Goal: Use online tool/utility: Utilize a website feature to perform a specific function

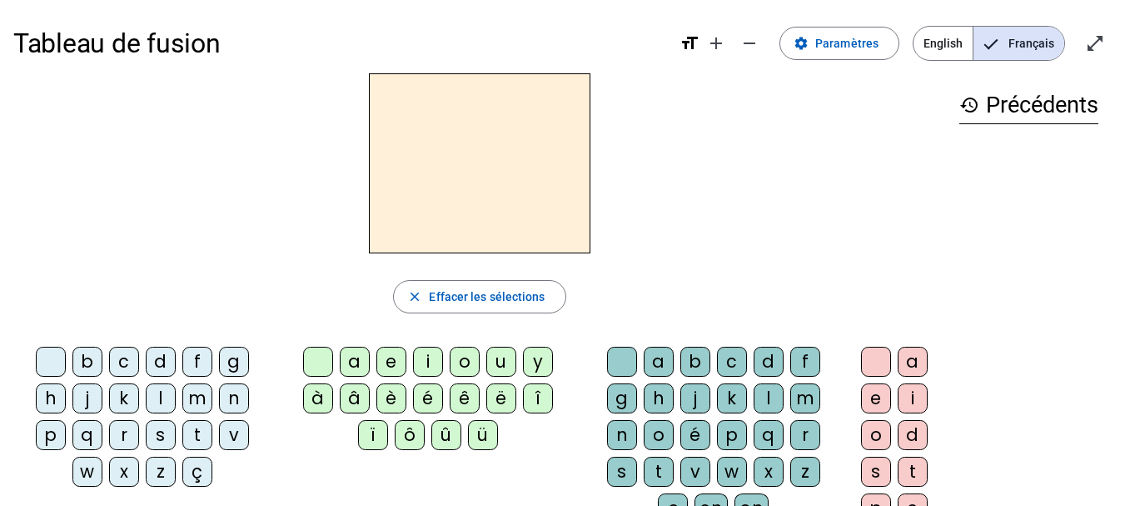
click at [152, 428] on div "s" at bounding box center [161, 435] width 30 height 30
click at [431, 359] on div "i" at bounding box center [428, 362] width 30 height 30
click at [771, 398] on div "l" at bounding box center [769, 398] width 30 height 30
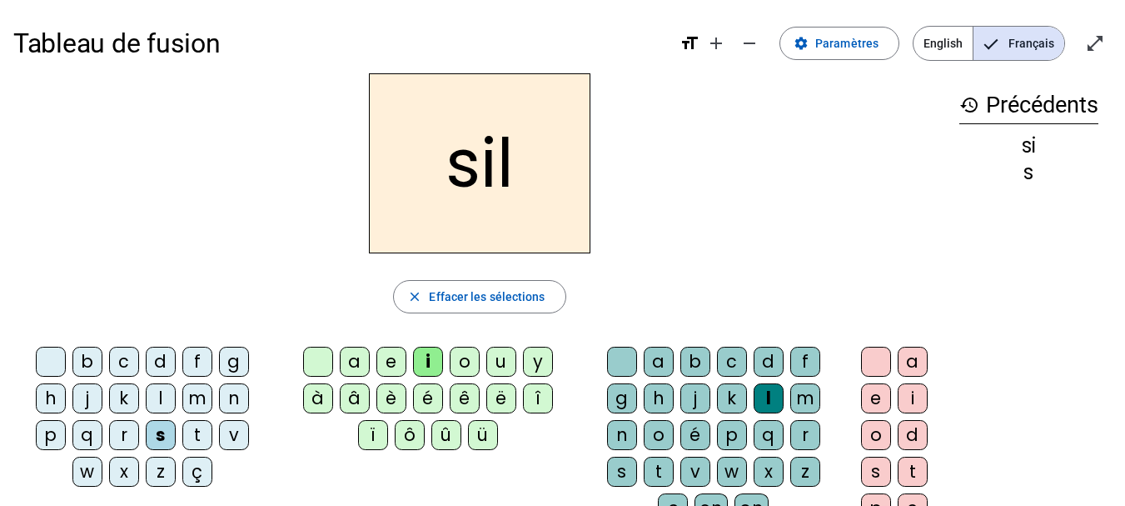
click at [871, 437] on div "o" at bounding box center [876, 435] width 30 height 30
click at [878, 432] on div "o" at bounding box center [876, 435] width 30 height 30
click at [866, 352] on div at bounding box center [876, 362] width 30 height 30
click at [622, 357] on div at bounding box center [622, 362] width 30 height 30
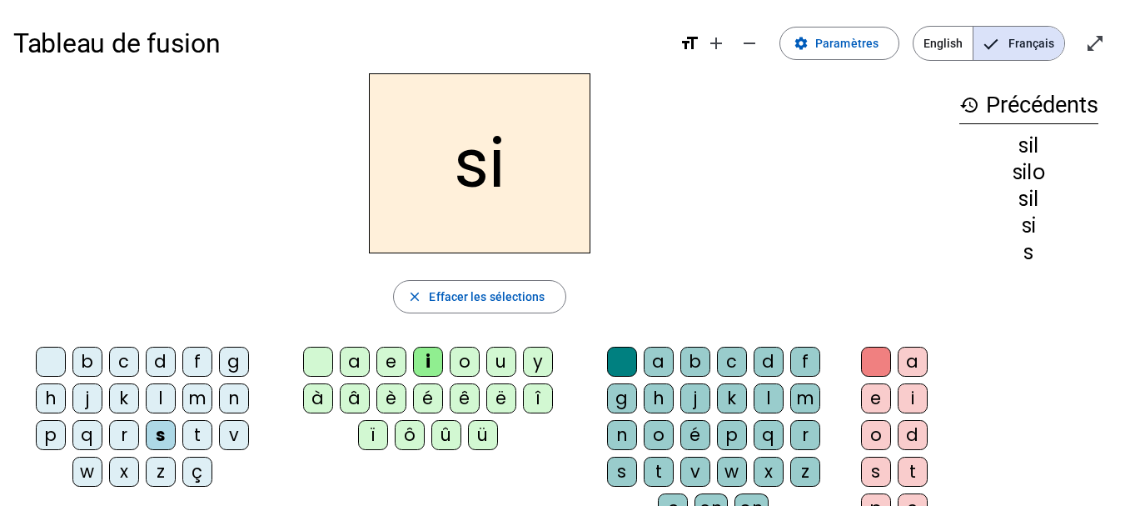
click at [357, 358] on div "a" at bounding box center [355, 362] width 30 height 30
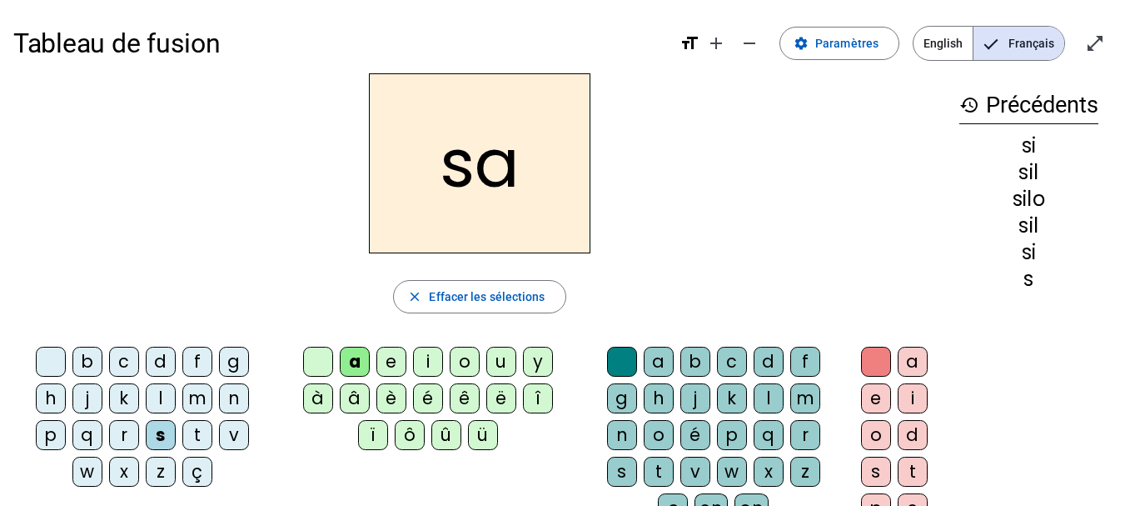
click at [502, 363] on div "u" at bounding box center [501, 362] width 30 height 30
click at [196, 428] on div "t" at bounding box center [197, 435] width 30 height 30
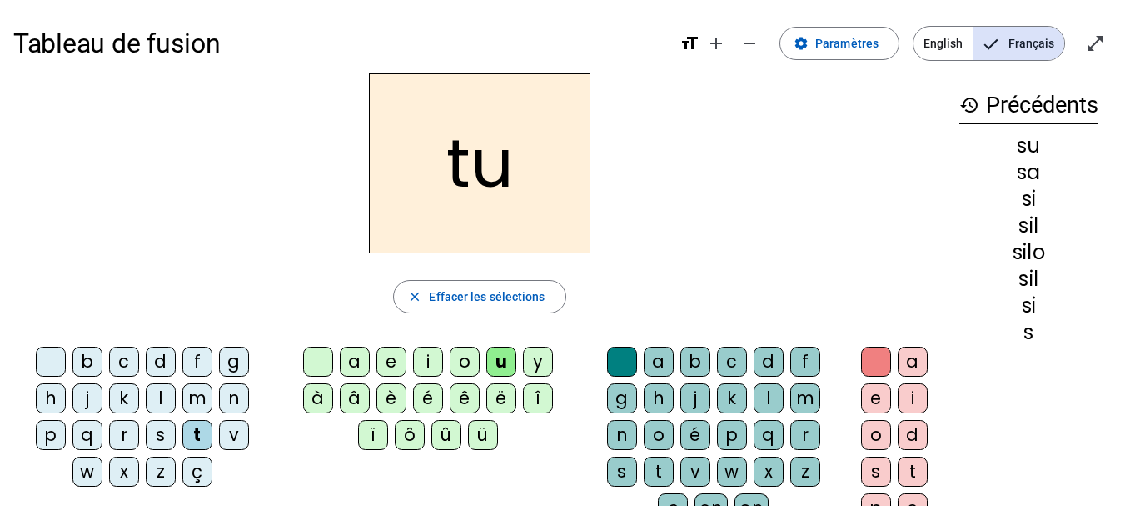
click at [163, 362] on div "d" at bounding box center [161, 362] width 30 height 30
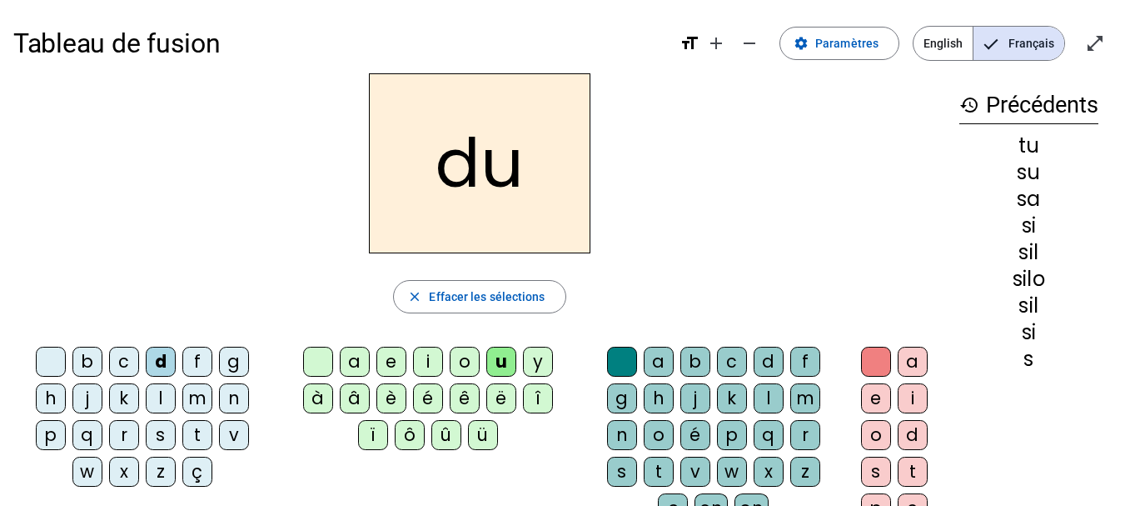
click at [392, 371] on div "e" at bounding box center [392, 362] width 30 height 30
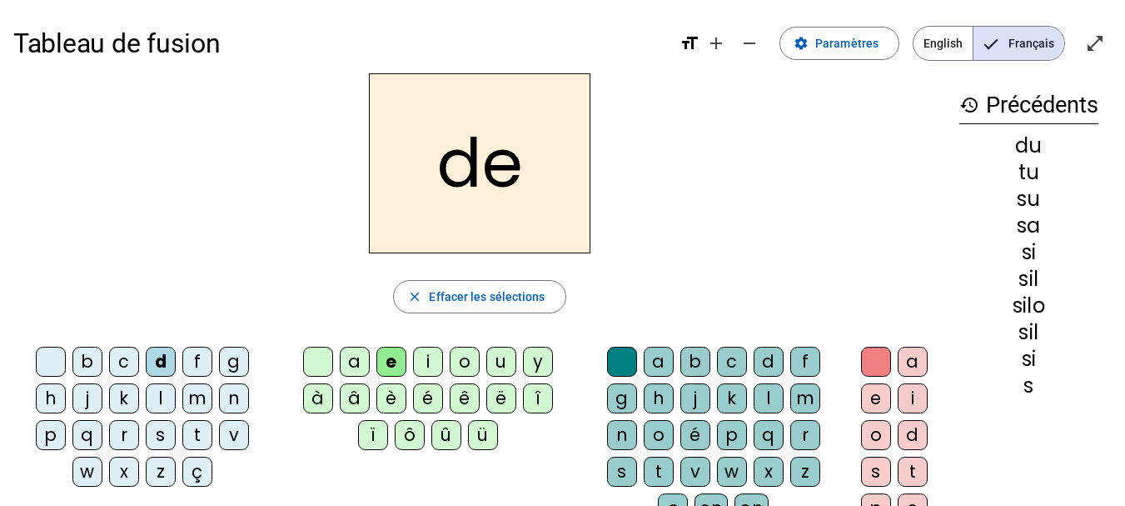
click at [196, 403] on div "m" at bounding box center [197, 398] width 30 height 30
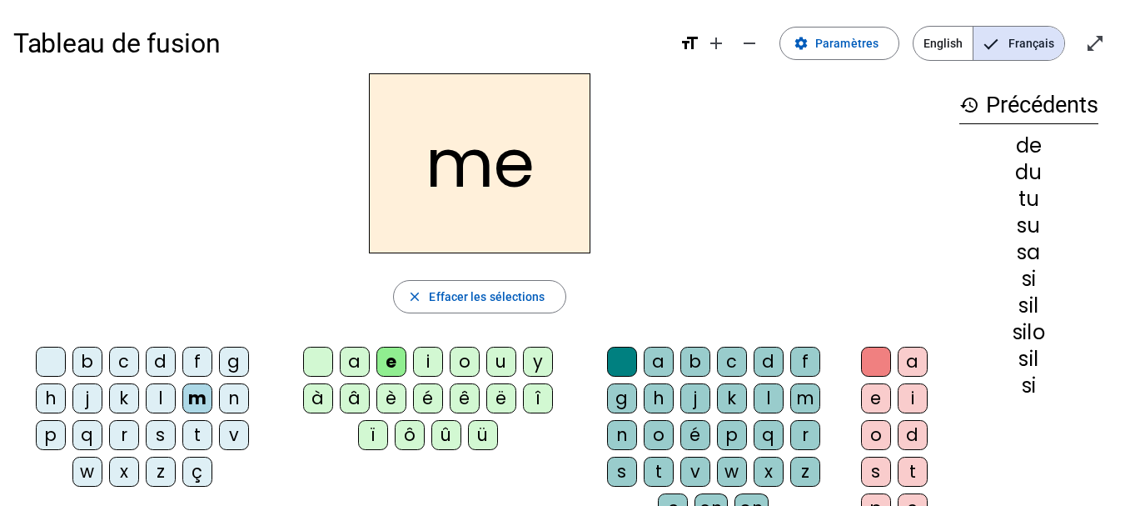
click at [197, 431] on div "t" at bounding box center [197, 435] width 30 height 30
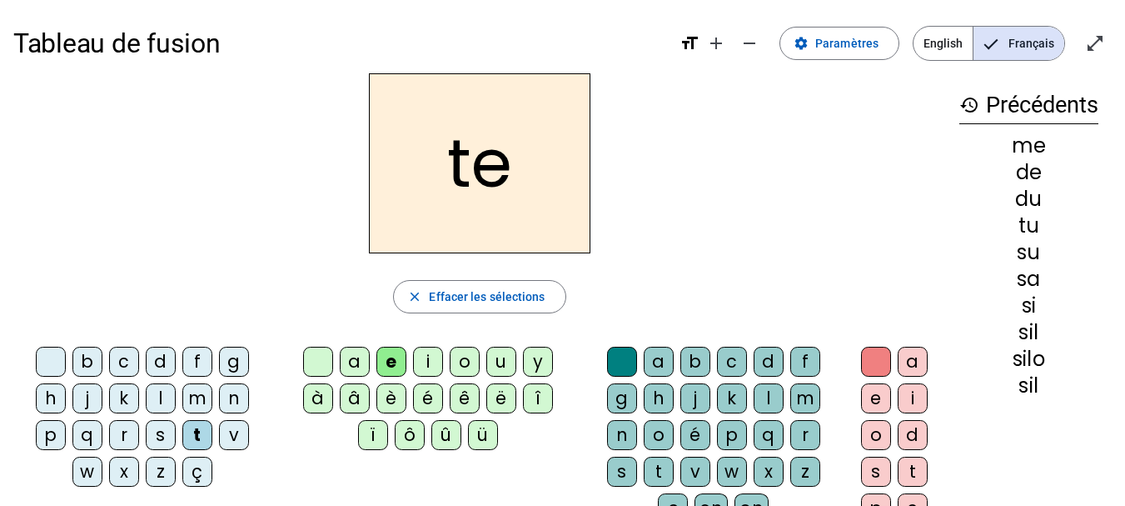
click at [207, 439] on div "t" at bounding box center [197, 435] width 30 height 30
click at [86, 401] on div "j" at bounding box center [87, 398] width 30 height 30
